Goal: Task Accomplishment & Management: Use online tool/utility

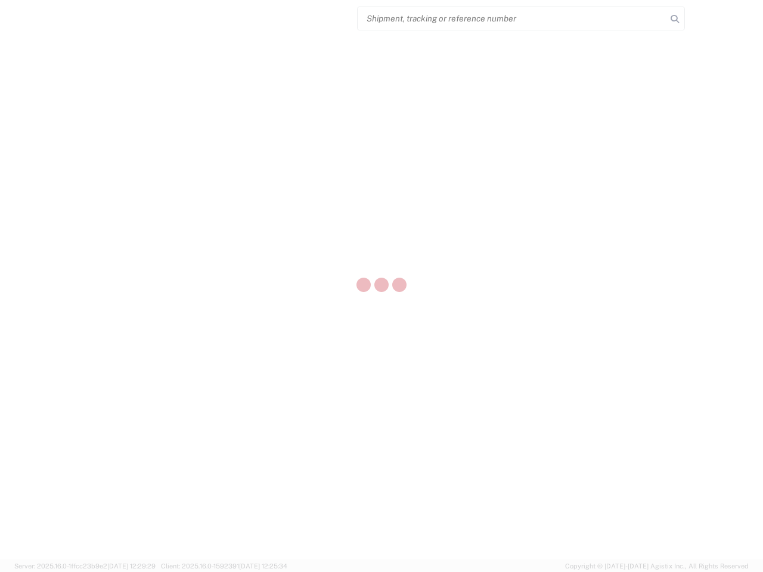
select select "US"
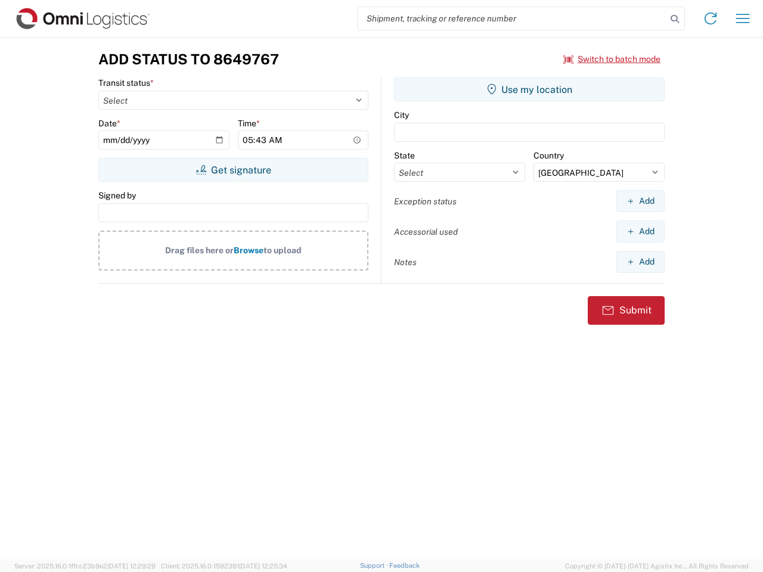
click at [512, 18] on input "search" at bounding box center [511, 18] width 309 height 23
click at [674, 19] on icon at bounding box center [674, 19] width 17 height 17
click at [710, 18] on icon at bounding box center [710, 18] width 19 height 19
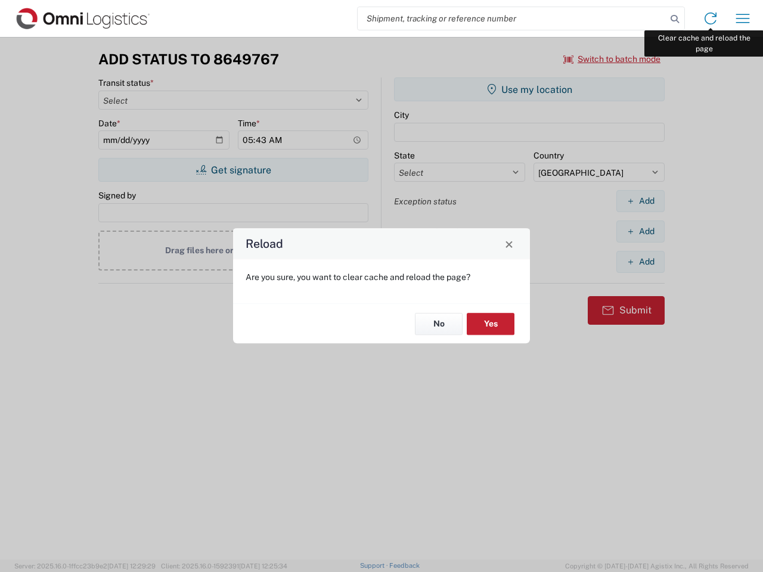
click at [742, 18] on div "Reload Are you sure, you want to clear cache and reload the page? No Yes" at bounding box center [381, 286] width 763 height 572
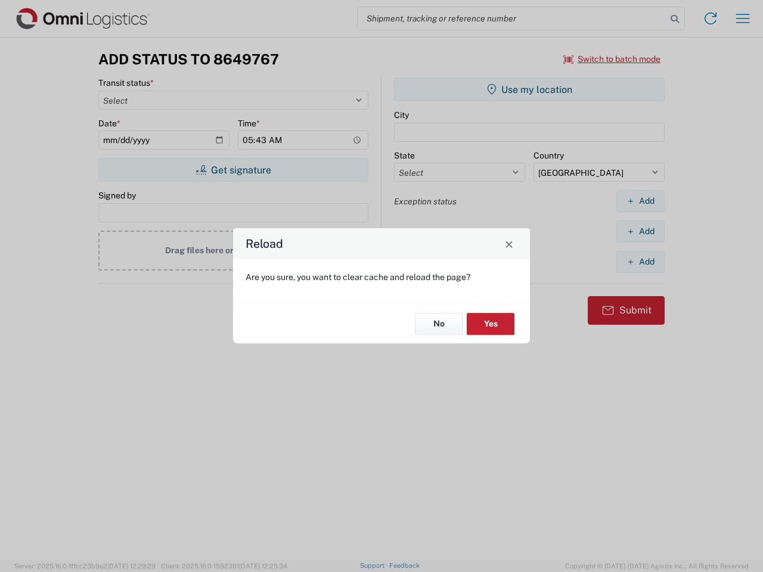
click at [612, 59] on div "Reload Are you sure, you want to clear cache and reload the page? No Yes" at bounding box center [381, 286] width 763 height 572
click at [233, 170] on div "Reload Are you sure, you want to clear cache and reload the page? No Yes" at bounding box center [381, 286] width 763 height 572
click at [529, 89] on div "Reload Are you sure, you want to clear cache and reload the page? No Yes" at bounding box center [381, 286] width 763 height 572
click at [640, 201] on div "Reload Are you sure, you want to clear cache and reload the page? No Yes" at bounding box center [381, 286] width 763 height 572
click at [640, 231] on div "Reload Are you sure, you want to clear cache and reload the page? No Yes" at bounding box center [381, 286] width 763 height 572
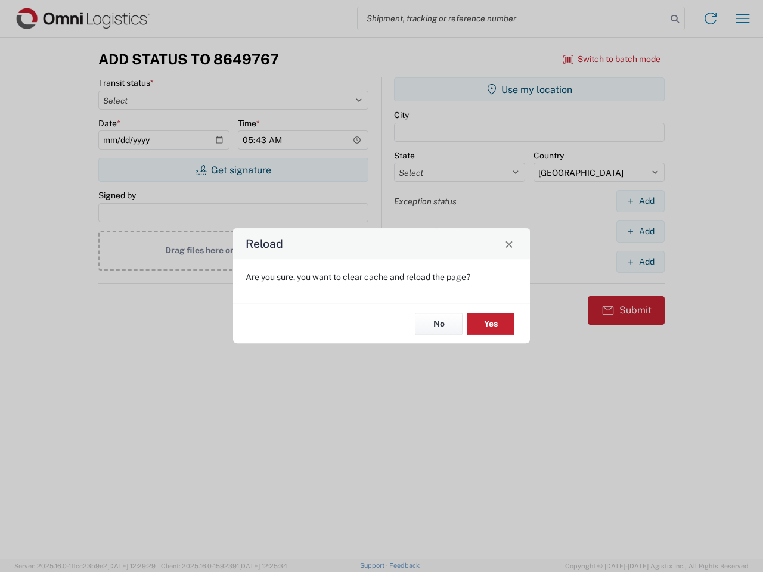
click at [640, 262] on div "Reload Are you sure, you want to clear cache and reload the page? No Yes" at bounding box center [381, 286] width 763 height 572
